Goal: Information Seeking & Learning: Learn about a topic

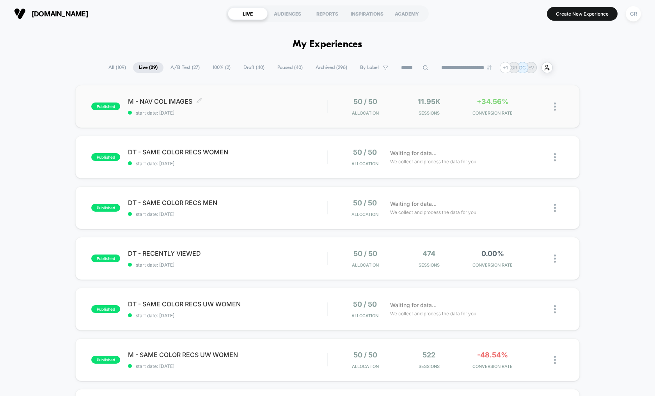
click at [306, 108] on div "M - NAV COL IMAGES Click to edit experience details Click to edit experience de…" at bounding box center [227, 107] width 199 height 18
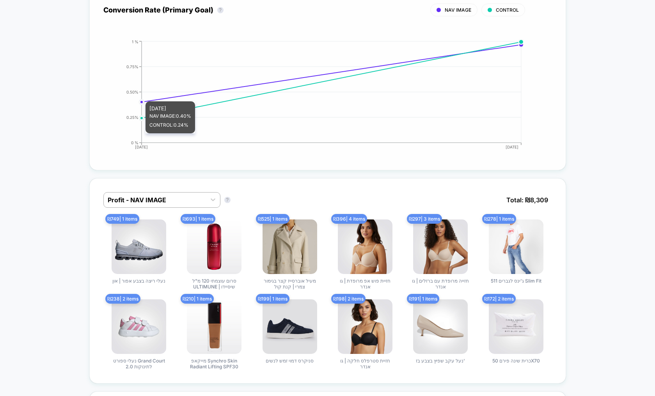
scroll to position [365, 0]
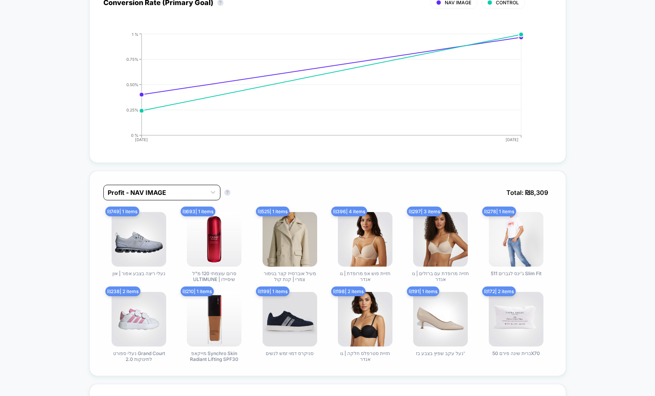
click at [160, 193] on div at bounding box center [155, 192] width 94 height 9
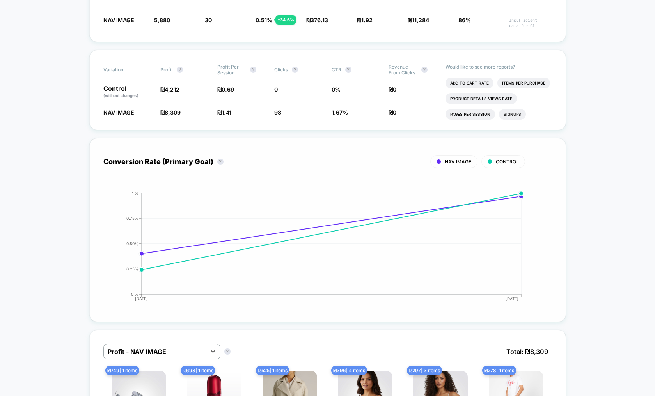
scroll to position [197, 0]
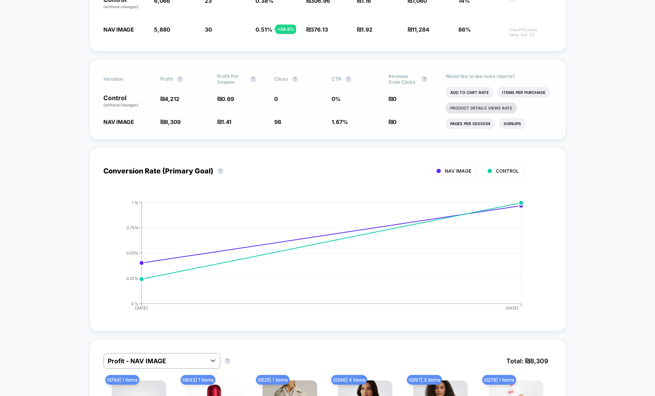
click at [484, 110] on li "Product Details Views Rate" at bounding box center [480, 108] width 71 height 11
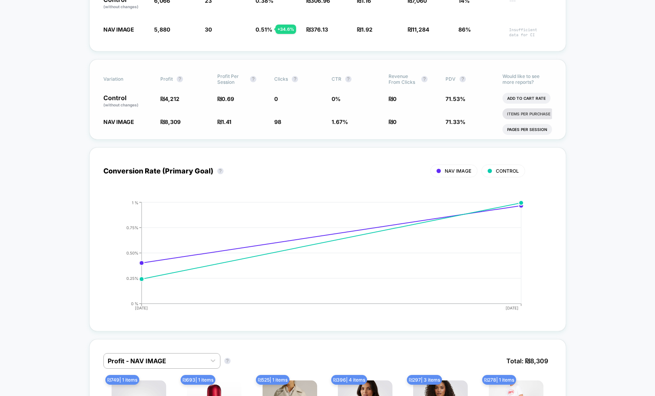
click at [538, 116] on li "Items Per Purchase" at bounding box center [528, 113] width 53 height 11
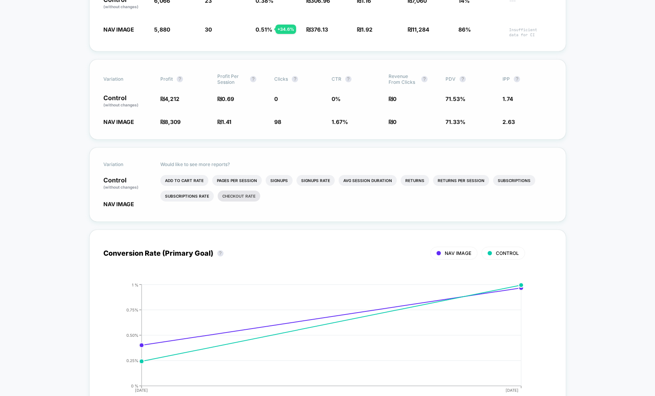
click at [237, 199] on li "Checkout Rate" at bounding box center [239, 196] width 43 height 11
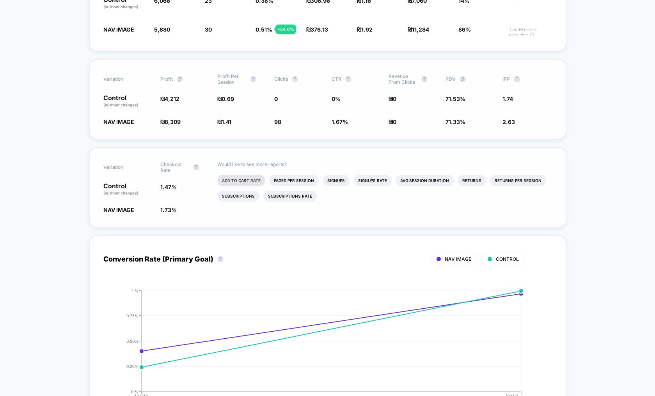
click at [241, 180] on li "Add To Cart Rate" at bounding box center [241, 180] width 48 height 11
click at [431, 182] on li "Avg Session Duration" at bounding box center [430, 180] width 58 height 11
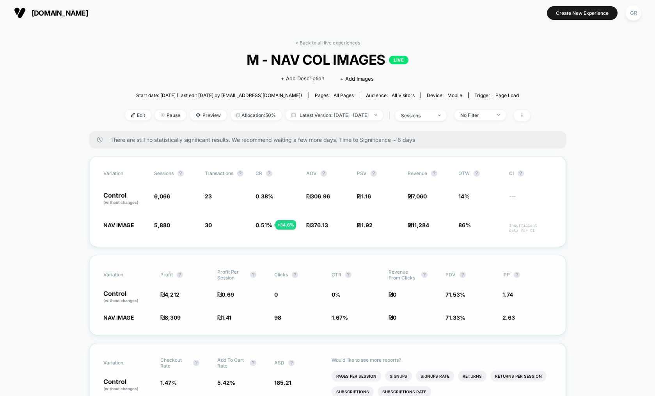
scroll to position [0, 0]
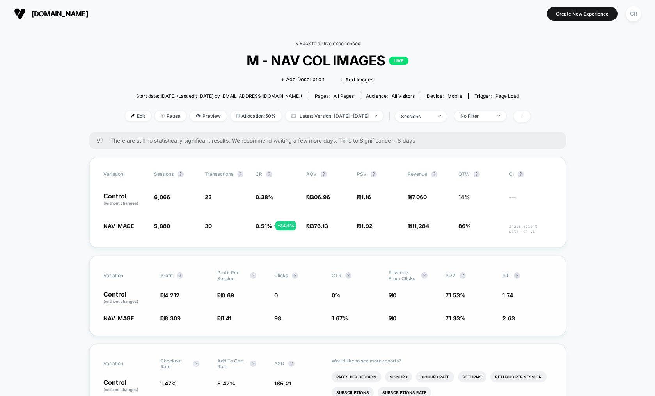
click at [321, 46] on link "< Back to all live experiences" at bounding box center [327, 44] width 65 height 6
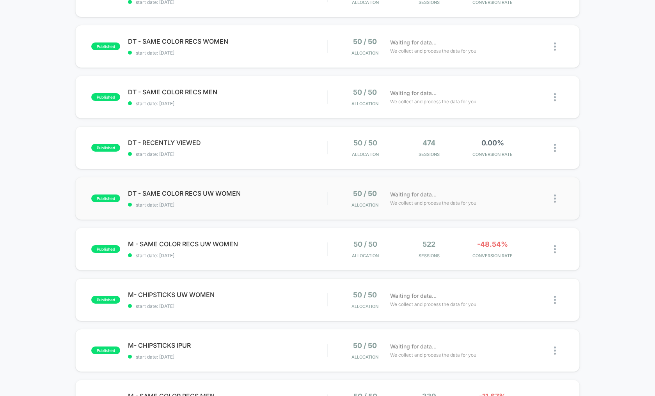
scroll to position [112, 0]
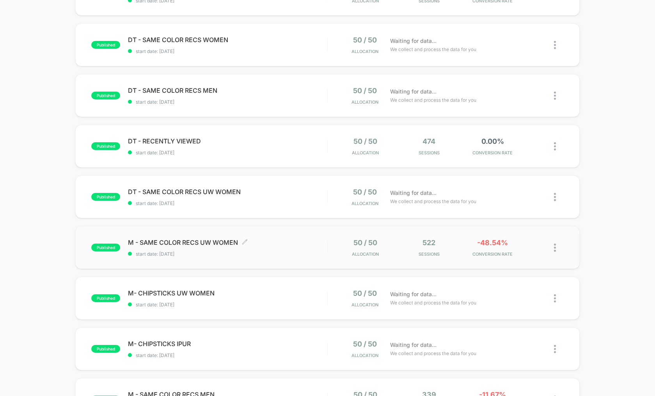
click at [305, 244] on span "M - SAME COLOR RECS UW WOMEN Click to edit experience details" at bounding box center [227, 243] width 199 height 8
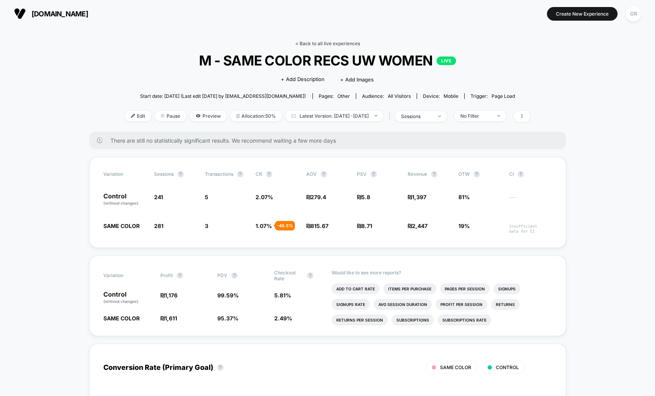
click at [321, 42] on link "< Back to all live experiences" at bounding box center [327, 44] width 65 height 6
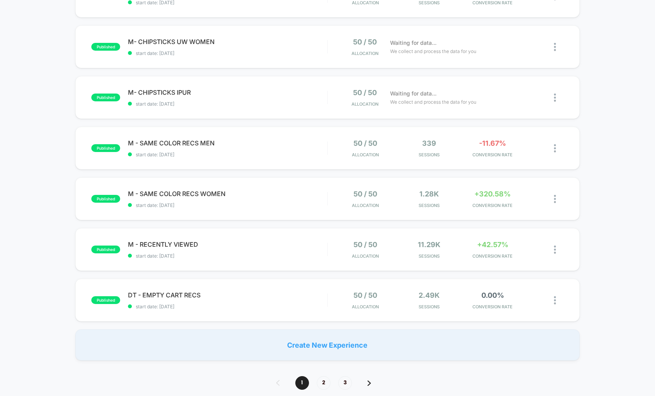
scroll to position [365, 0]
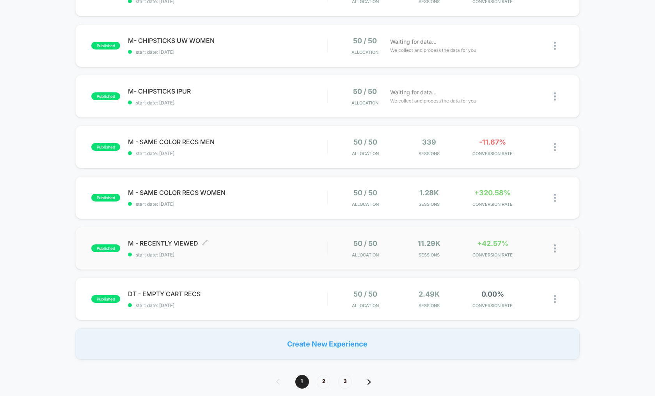
click at [314, 241] on span "M - RECENTLY VIEWED Click to edit experience details" at bounding box center [227, 244] width 199 height 8
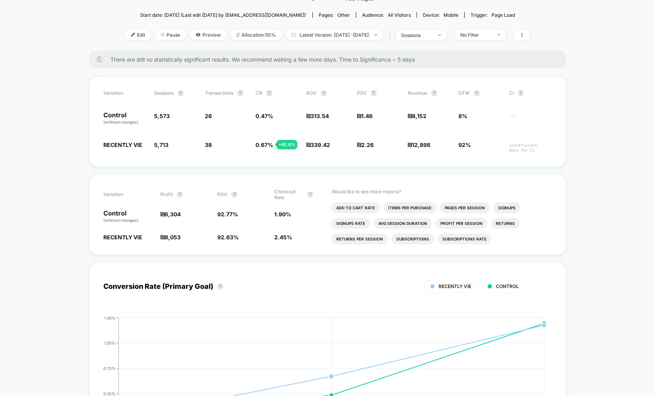
scroll to position [84, 0]
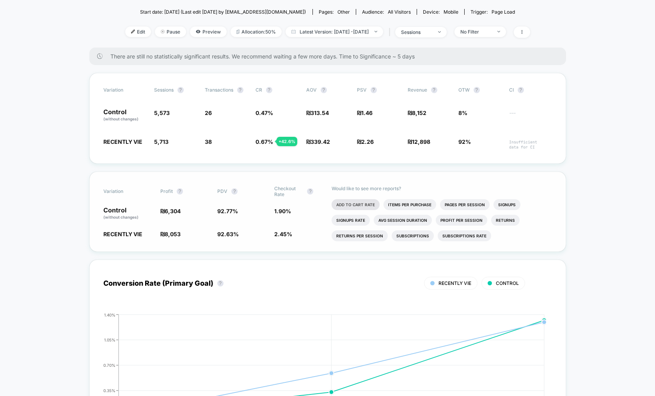
click at [360, 204] on li "Add To Cart Rate" at bounding box center [356, 204] width 48 height 11
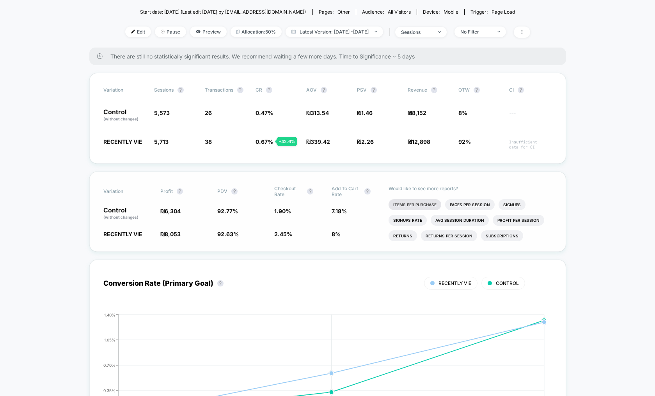
click at [413, 205] on li "Items Per Purchase" at bounding box center [415, 204] width 53 height 11
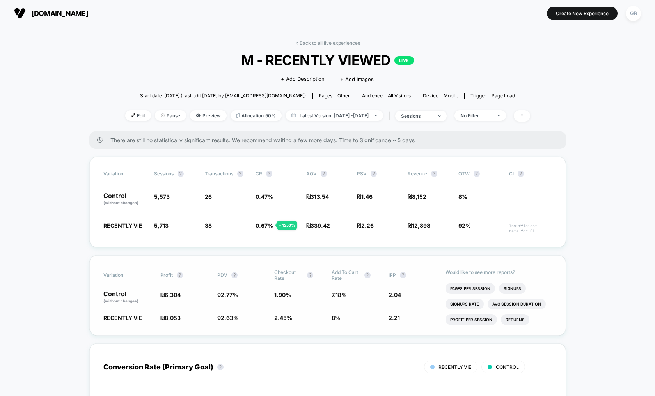
scroll to position [0, 0]
click at [320, 41] on link "< Back to all live experiences" at bounding box center [327, 44] width 65 height 6
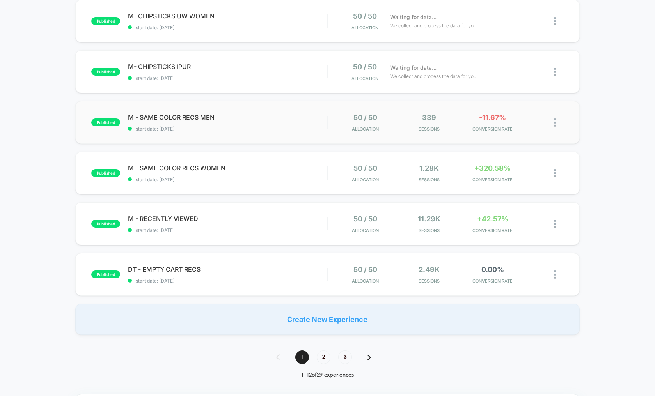
scroll to position [393, 0]
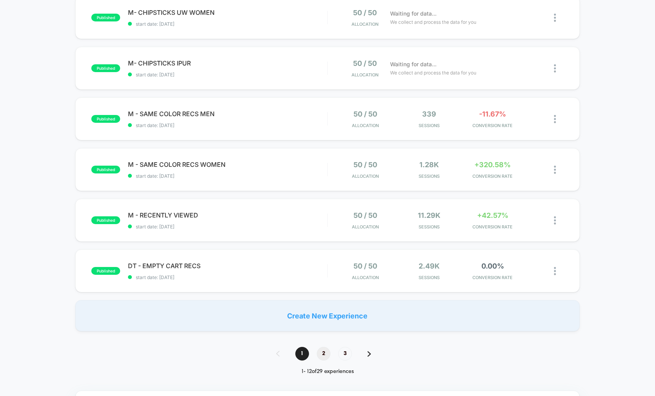
click at [323, 356] on span "2" at bounding box center [324, 354] width 14 height 14
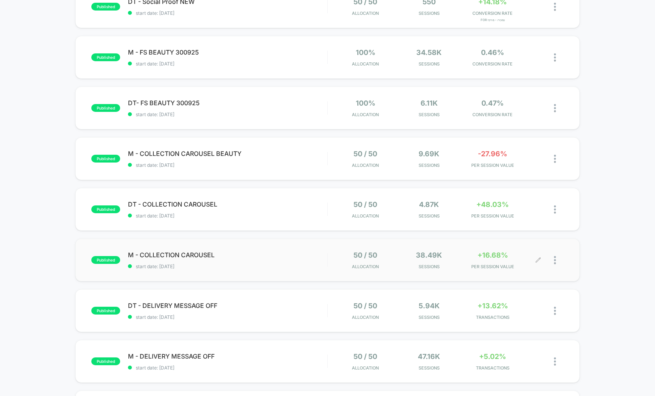
scroll to position [253, 0]
click at [318, 253] on span "M - COLLECTION CAROUSEL Click to edit experience details" at bounding box center [227, 254] width 199 height 8
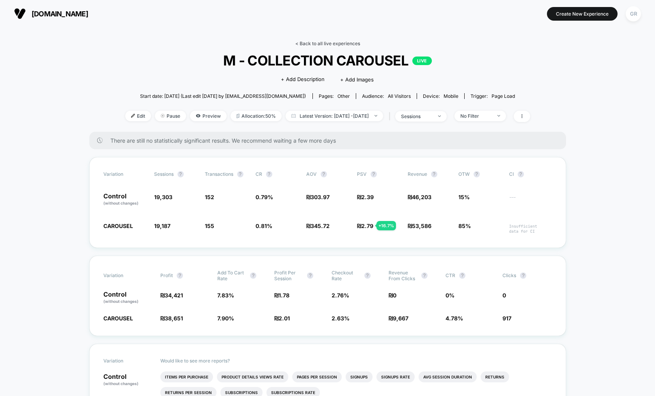
click at [330, 42] on link "< Back to all live experiences" at bounding box center [327, 44] width 65 height 6
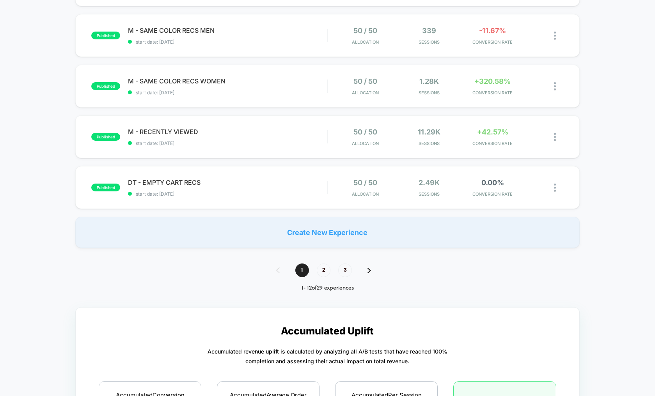
scroll to position [477, 0]
click at [327, 270] on span "2" at bounding box center [324, 270] width 14 height 14
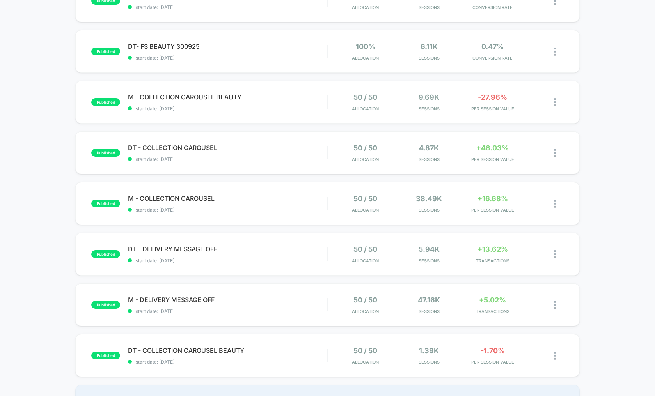
scroll to position [309, 0]
click at [188, 300] on span "M - DELIVERY MESSAGE OFF Click to edit experience details" at bounding box center [227, 300] width 199 height 8
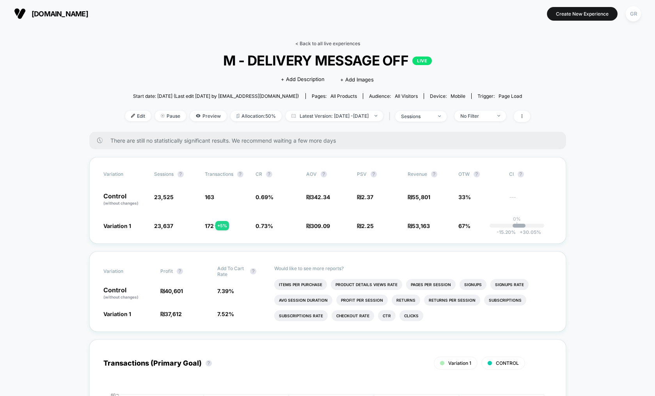
click at [330, 45] on link "< Back to all live experiences" at bounding box center [327, 44] width 65 height 6
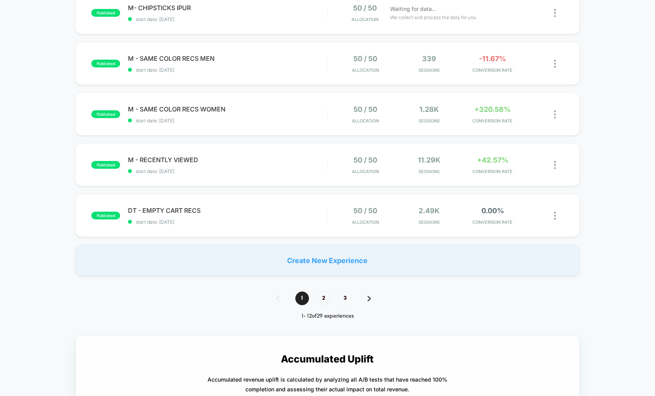
scroll to position [449, 0]
click at [325, 298] on span "2" at bounding box center [324, 298] width 14 height 14
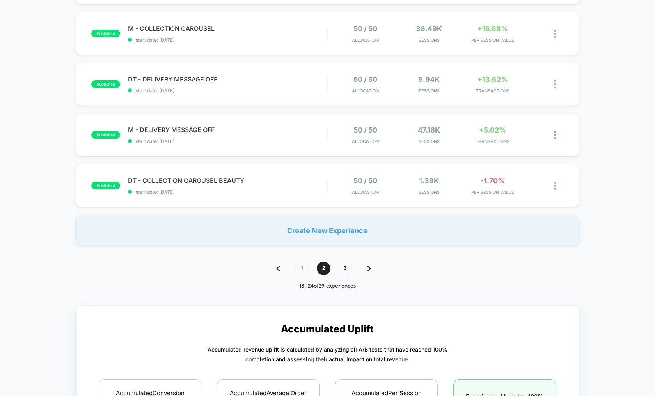
scroll to position [477, 0]
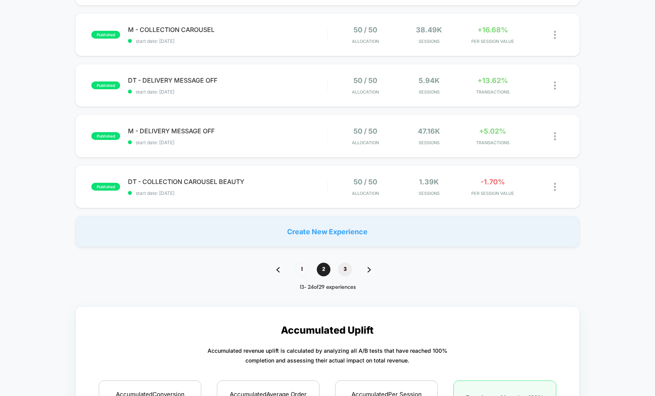
click at [341, 270] on span "3" at bounding box center [345, 270] width 14 height 14
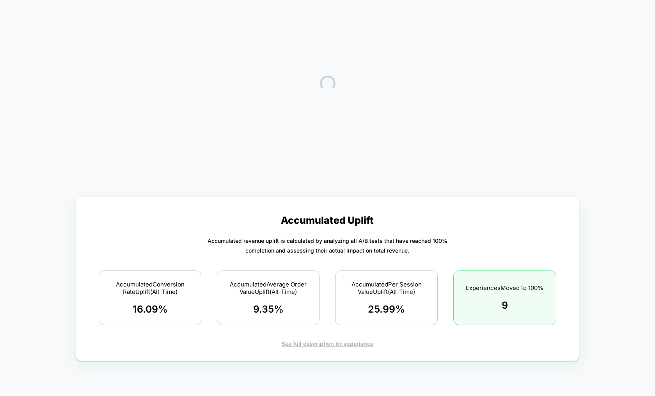
scroll to position [0, 0]
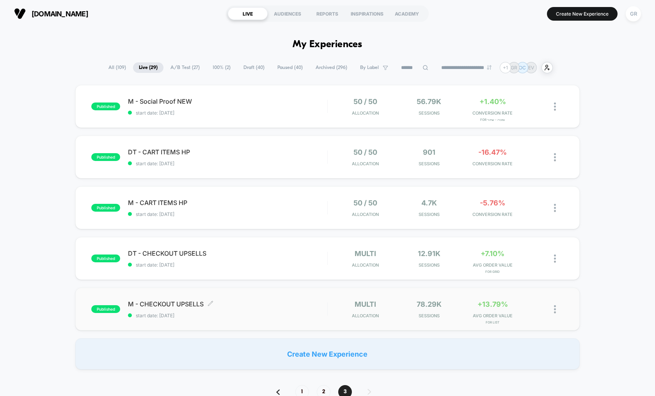
click at [240, 308] on span "M - CHECKOUT UPSELLS Click to edit experience details" at bounding box center [227, 304] width 199 height 8
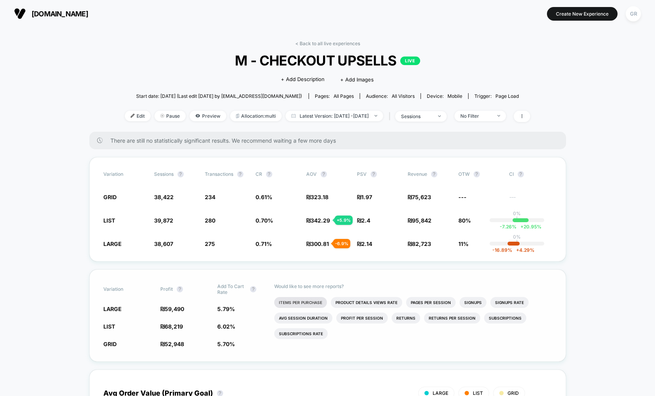
click at [303, 303] on li "Items Per Purchase" at bounding box center [300, 302] width 53 height 11
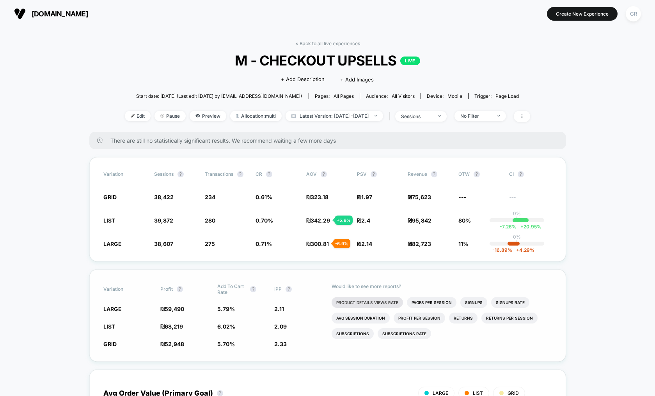
click at [378, 305] on li "Product Details Views Rate" at bounding box center [367, 302] width 71 height 11
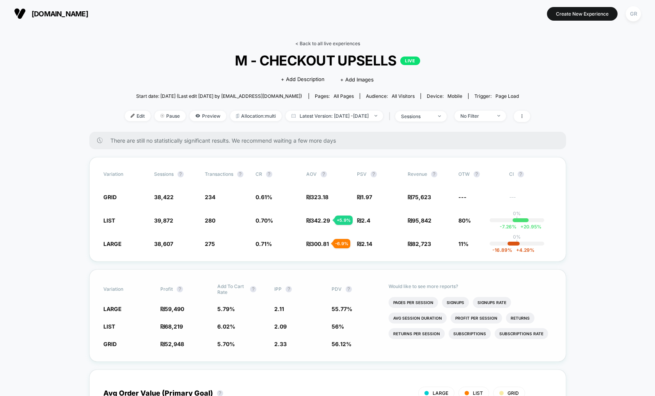
click at [336, 44] on link "< Back to all live experiences" at bounding box center [327, 44] width 65 height 6
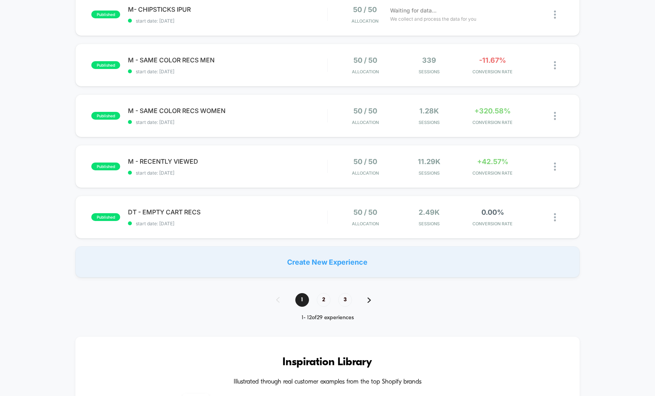
scroll to position [450, 0]
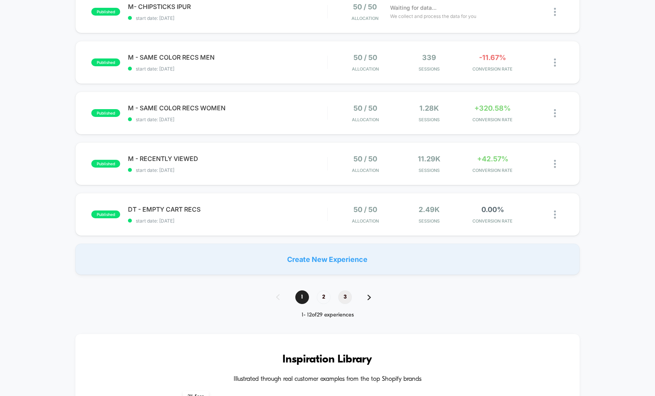
click at [346, 296] on span "3" at bounding box center [345, 298] width 14 height 14
